Goal: Register for event/course

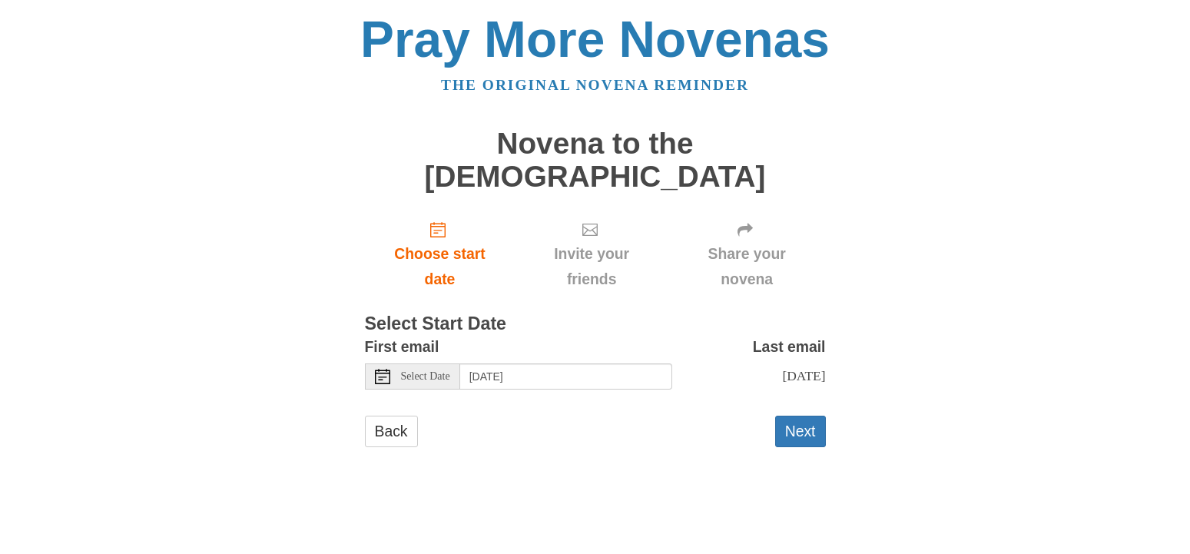
click at [806, 416] on button "Next" at bounding box center [800, 432] width 51 height 32
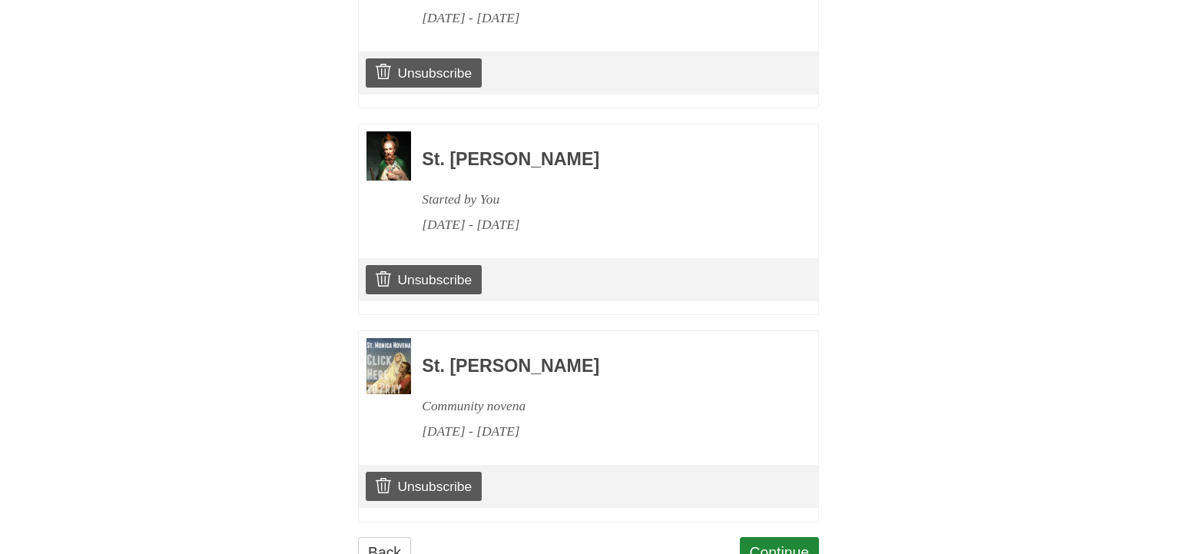
scroll to position [862, 0]
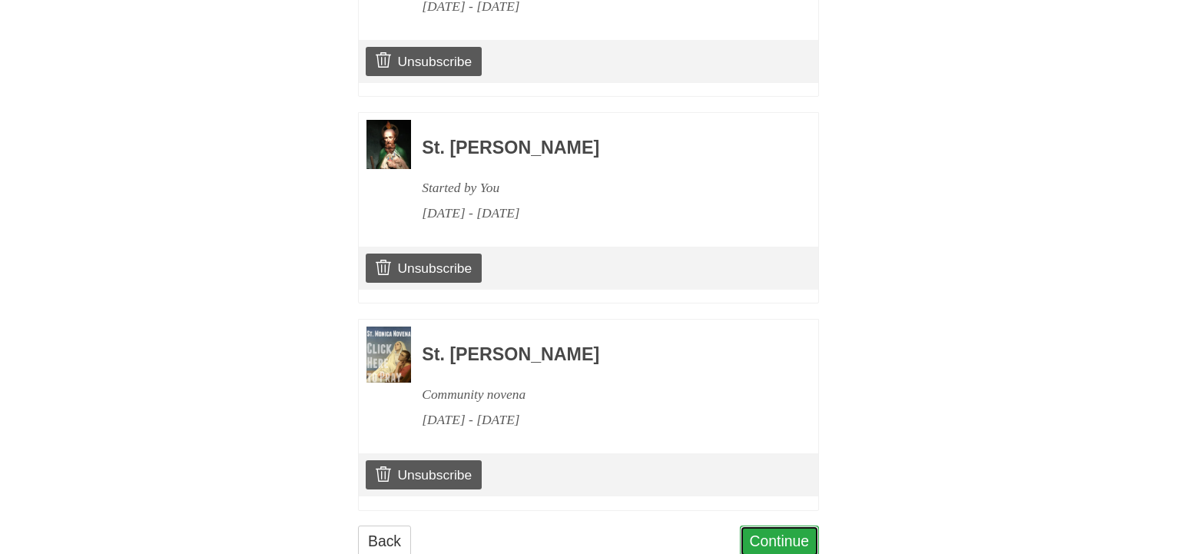
click at [779, 526] on link "Continue" at bounding box center [780, 542] width 80 height 32
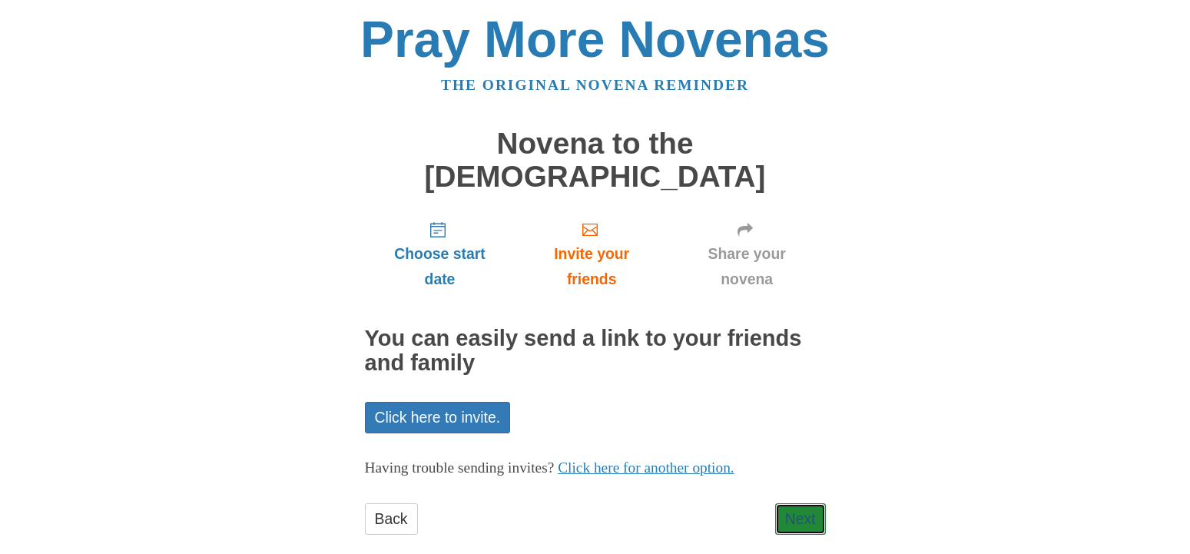
drag, startPoint x: 804, startPoint y: 486, endPoint x: 686, endPoint y: 507, distance: 119.4
click at [804, 503] on link "Next" at bounding box center [800, 519] width 51 height 32
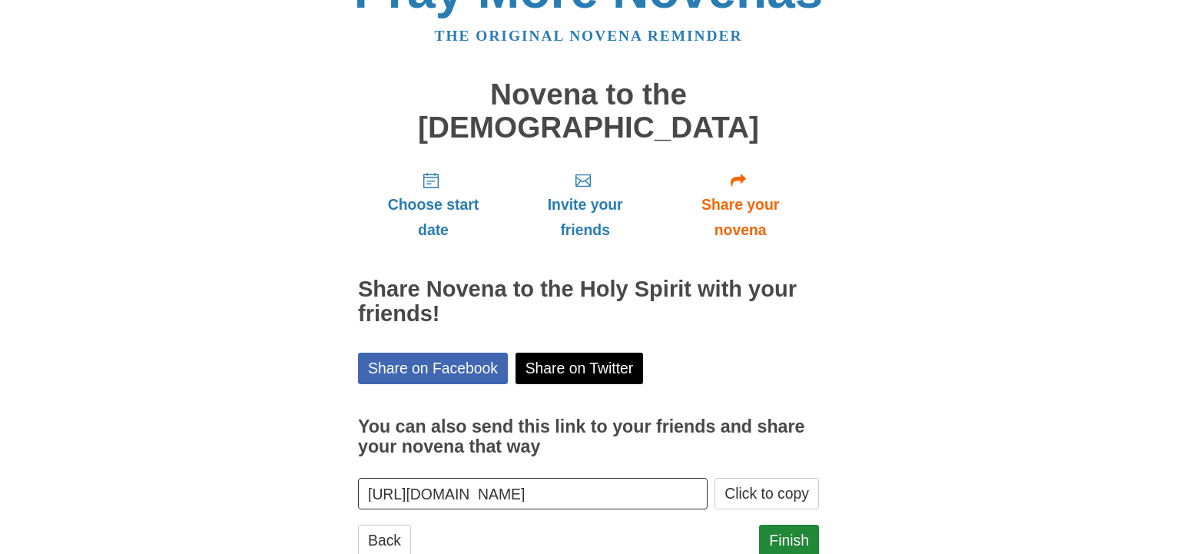
scroll to position [64, 0]
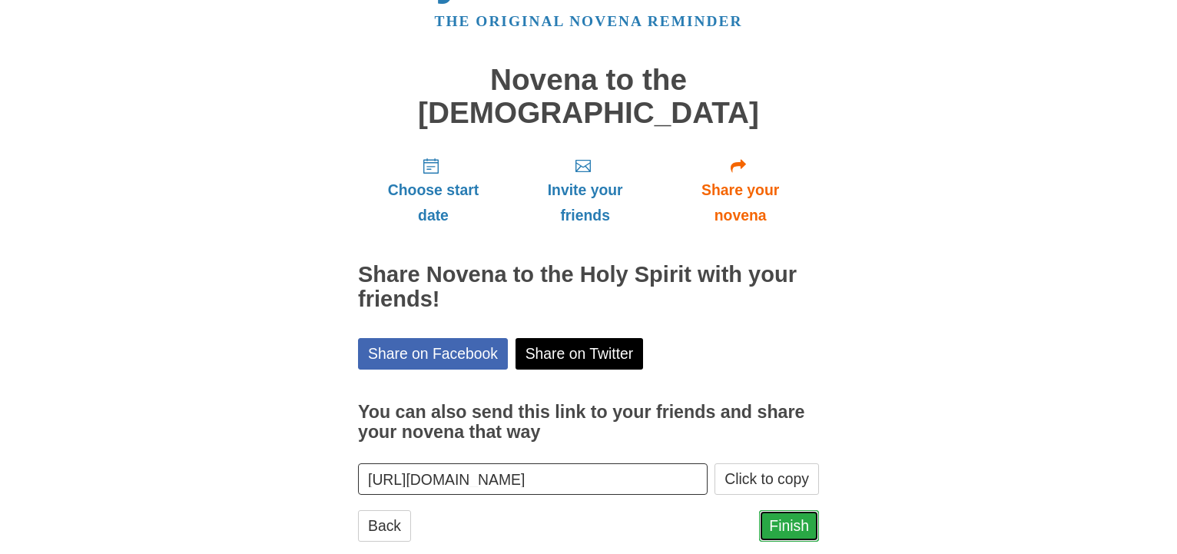
click at [798, 510] on link "Finish" at bounding box center [789, 526] width 60 height 32
